Goal: Information Seeking & Learning: Learn about a topic

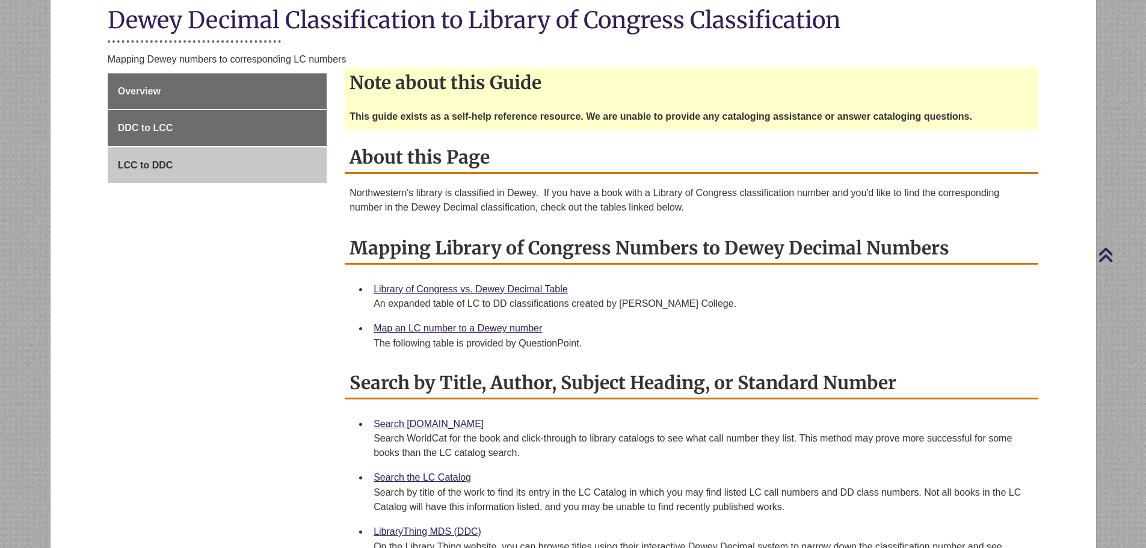
scroll to position [301, 0]
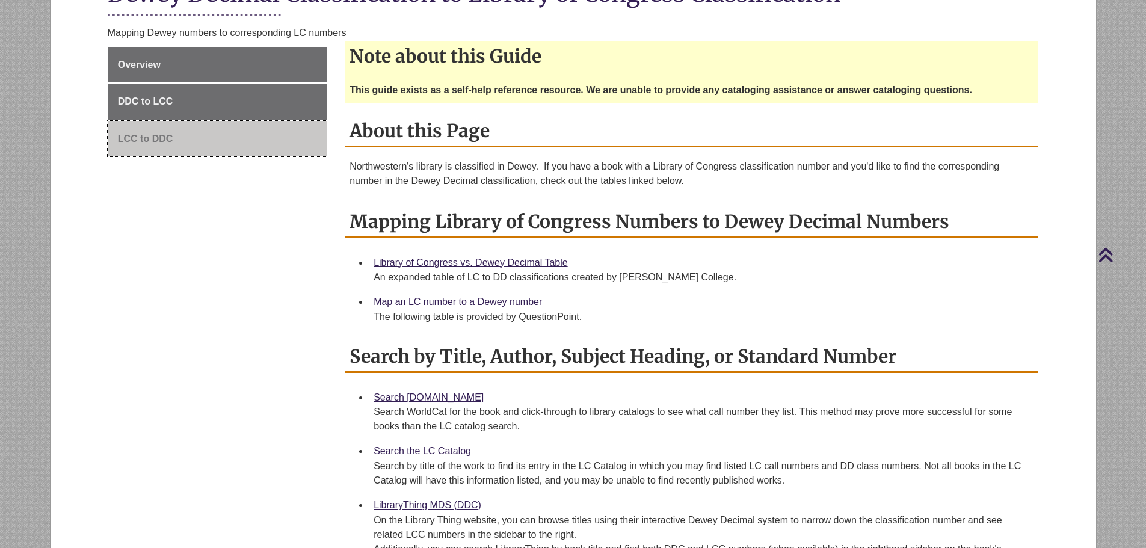
click at [163, 134] on span "LCC to DDC" at bounding box center [145, 139] width 55 height 10
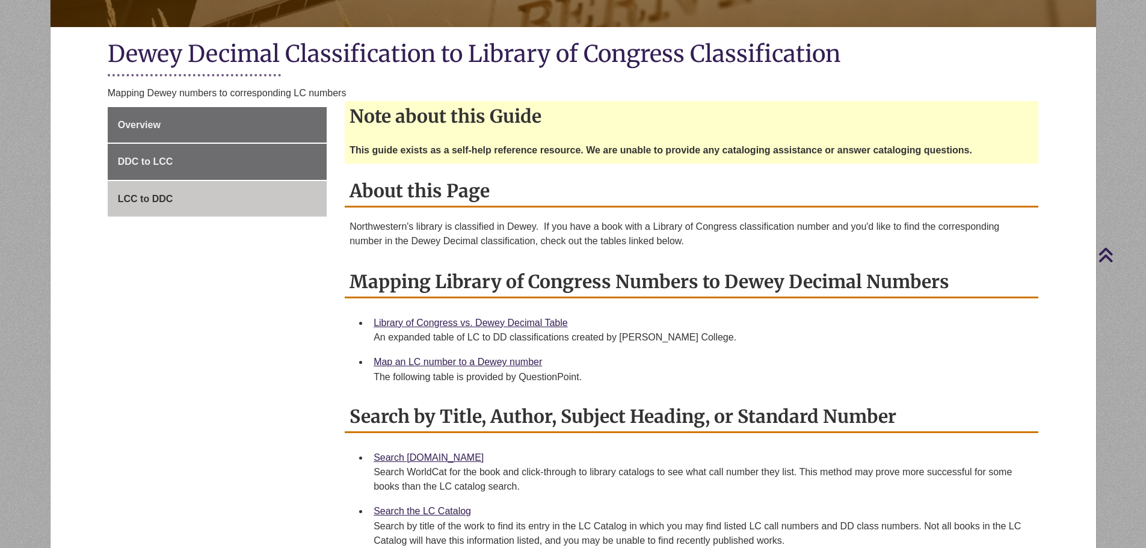
scroll to position [301, 0]
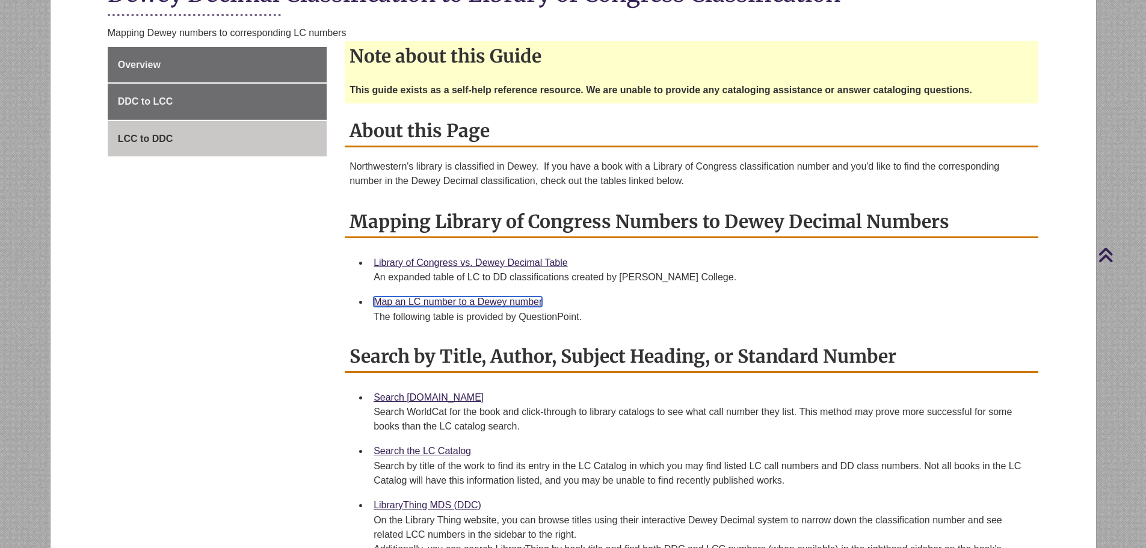
click at [482, 300] on link "Map an LC number to a Dewey number" at bounding box center [458, 302] width 168 height 10
click at [495, 262] on link "Library of Congress vs. Dewey Decimal Table" at bounding box center [471, 263] width 194 height 10
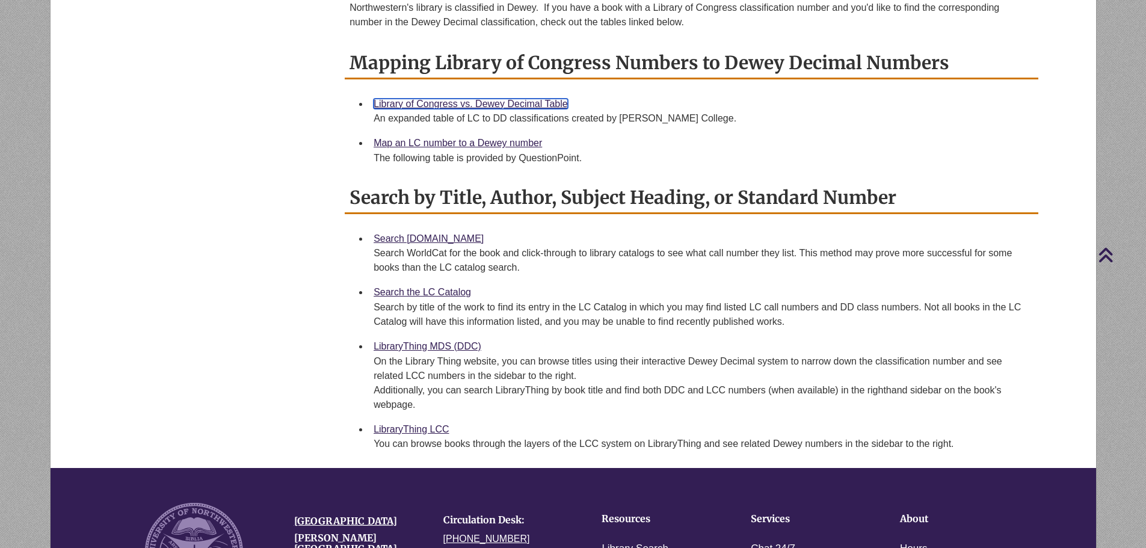
scroll to position [481, 0]
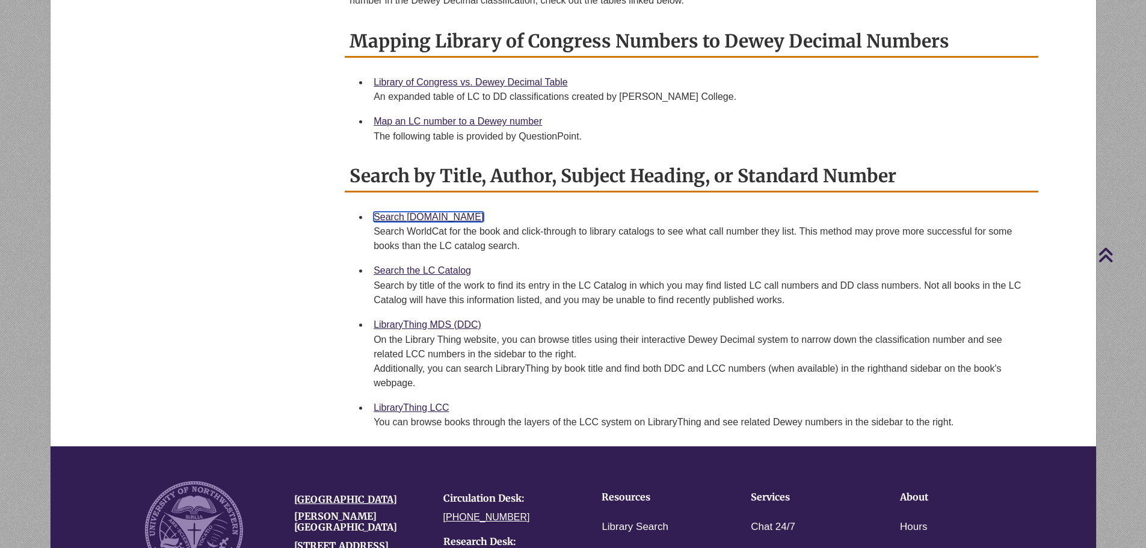
click at [430, 218] on link "Search [DOMAIN_NAME]" at bounding box center [429, 217] width 110 height 10
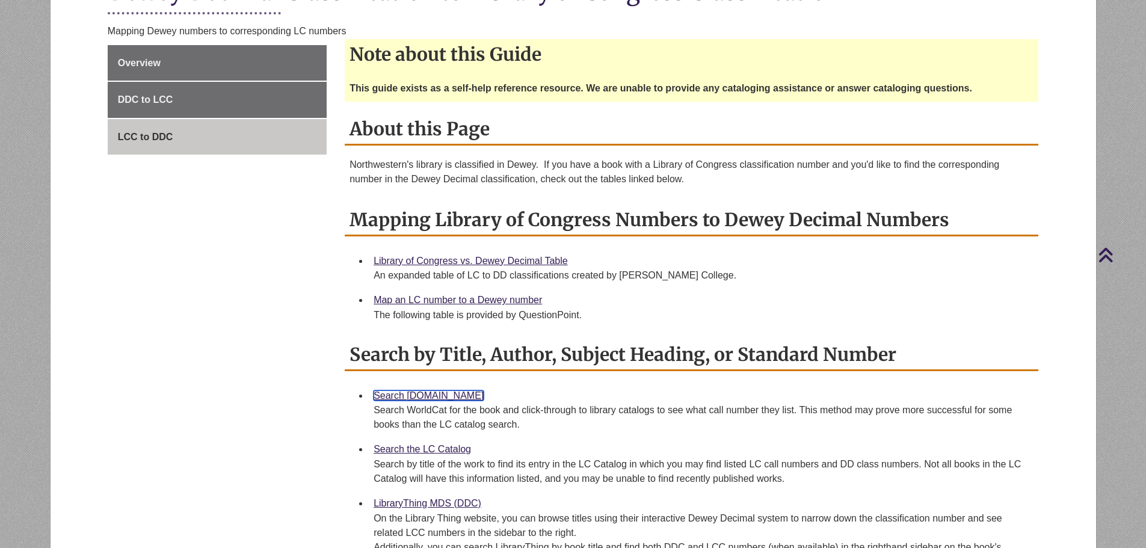
scroll to position [301, 0]
